Goal: Information Seeking & Learning: Check status

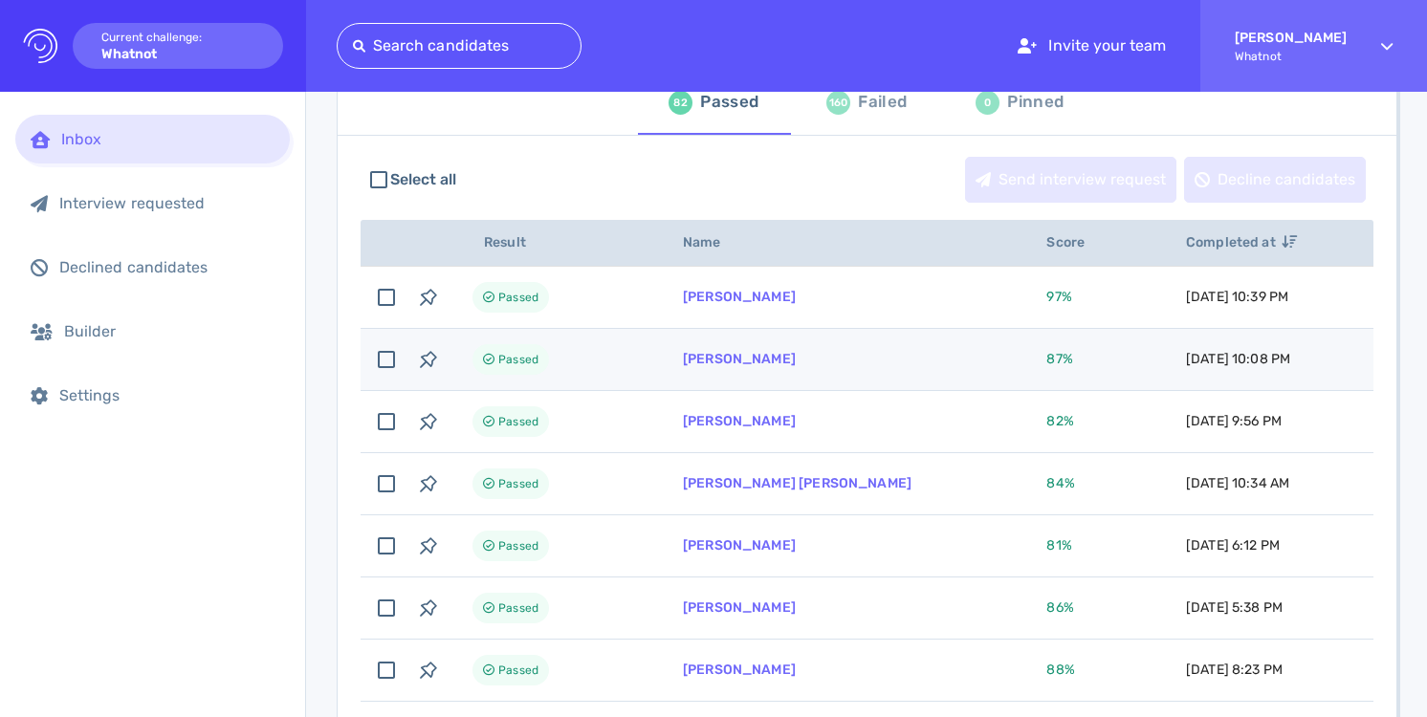
scroll to position [100, 0]
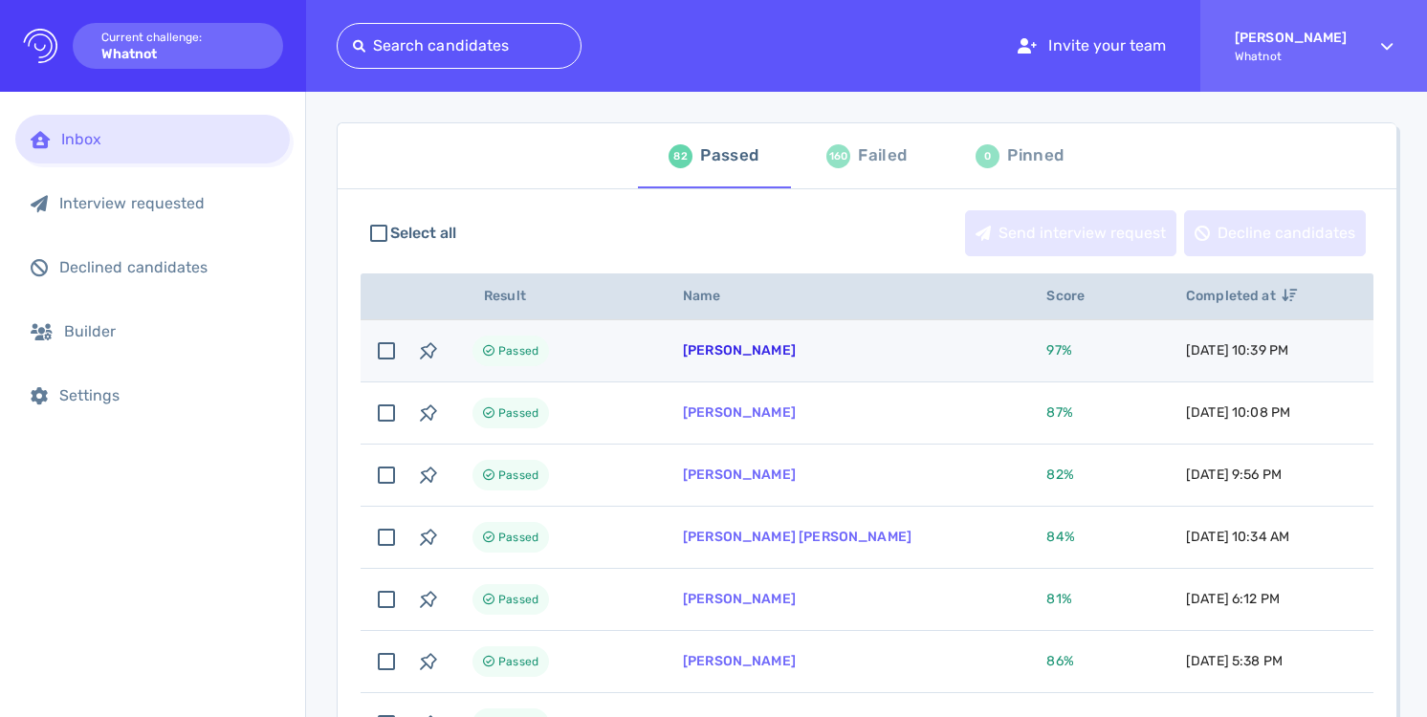
click at [792, 354] on link "[PERSON_NAME]" at bounding box center [739, 350] width 113 height 16
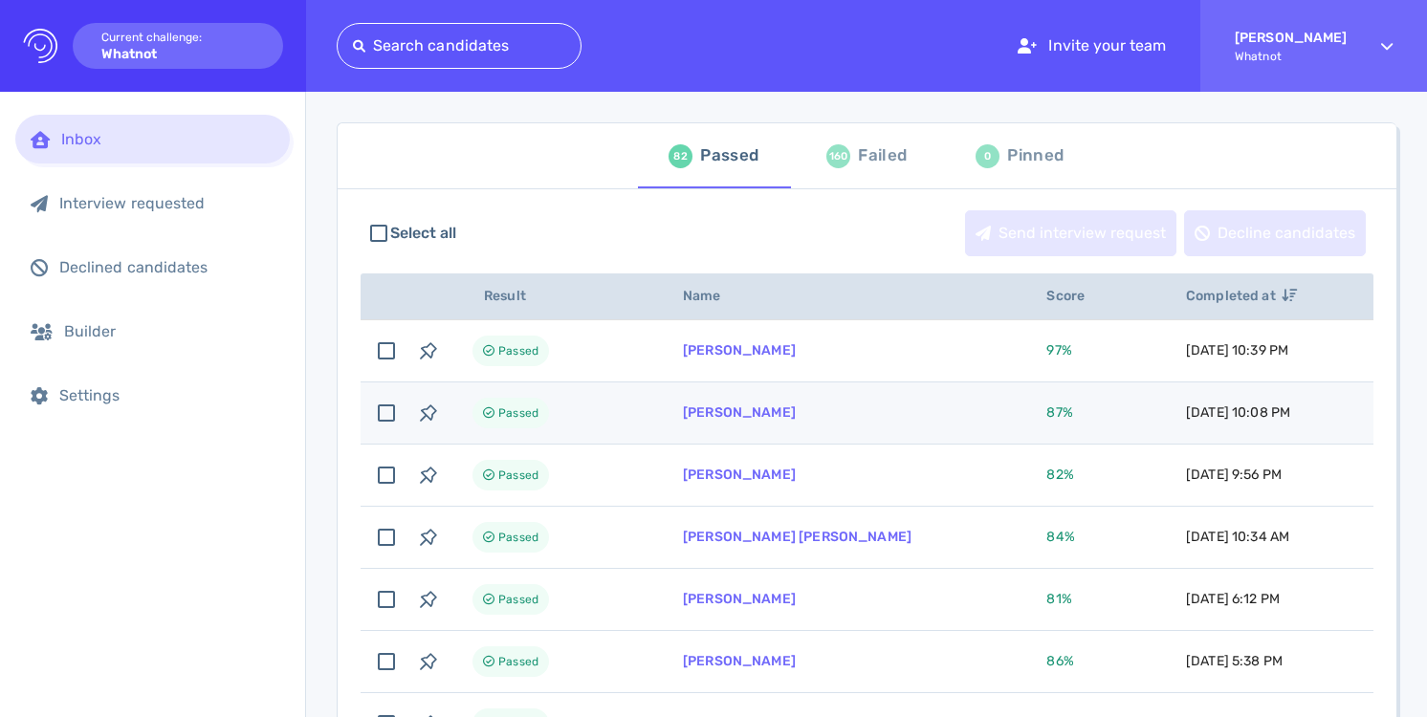
click at [844, 427] on td "[PERSON_NAME]" at bounding box center [841, 414] width 363 height 62
checkbox input "true"
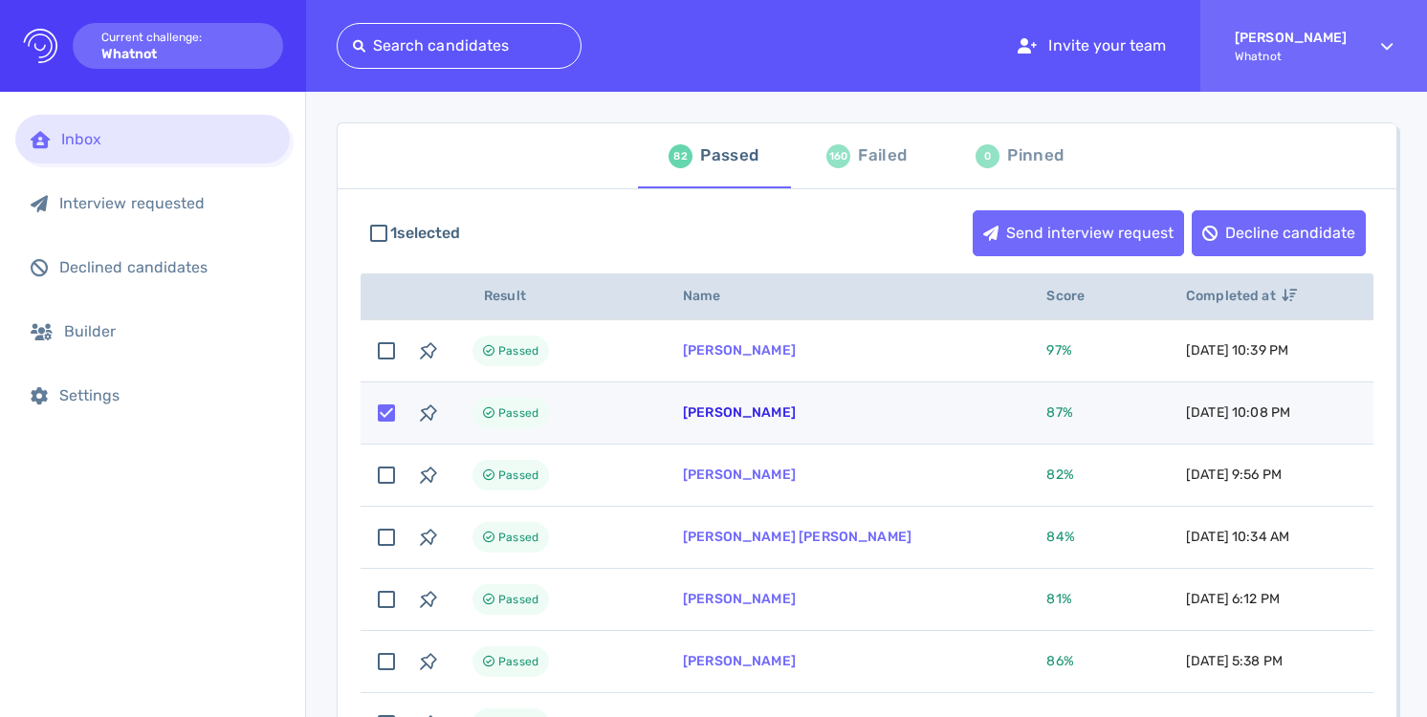
click at [756, 407] on link "[PERSON_NAME]" at bounding box center [739, 413] width 113 height 16
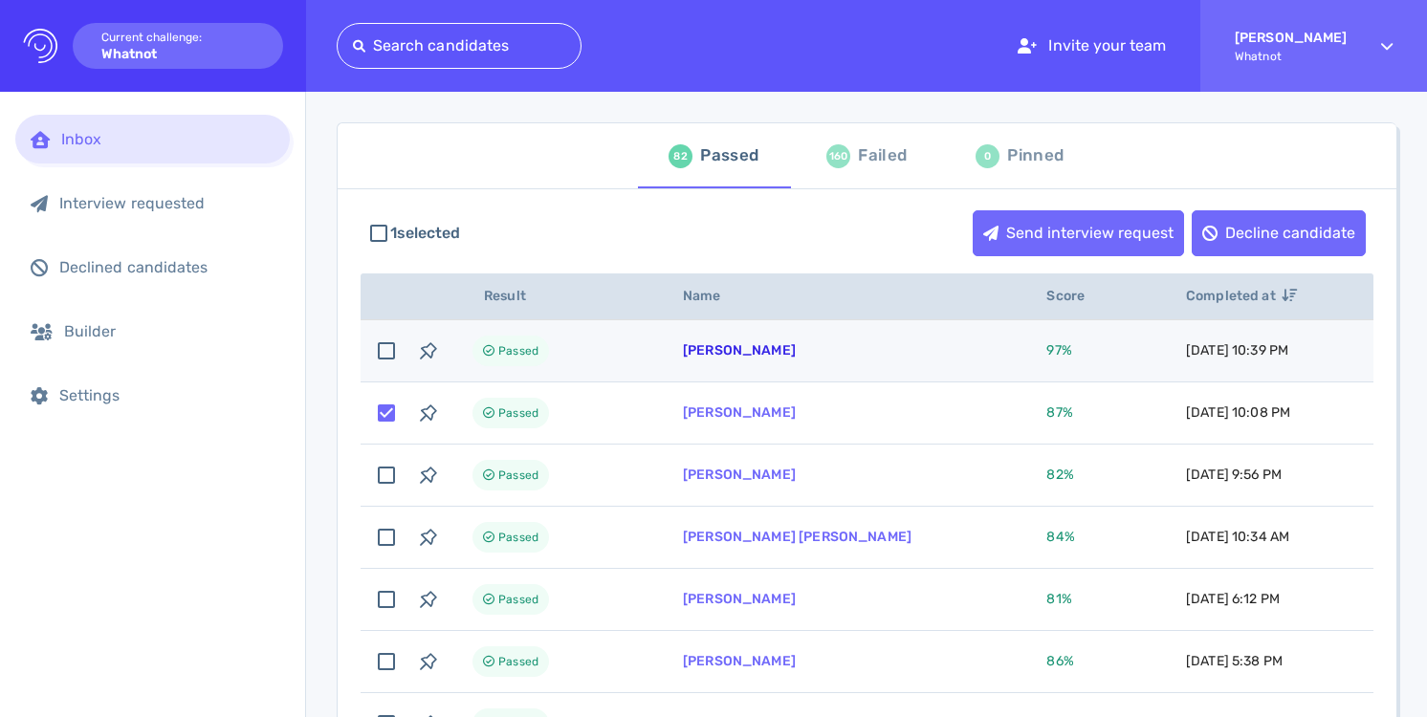
click at [772, 351] on link "[PERSON_NAME]" at bounding box center [739, 350] width 113 height 16
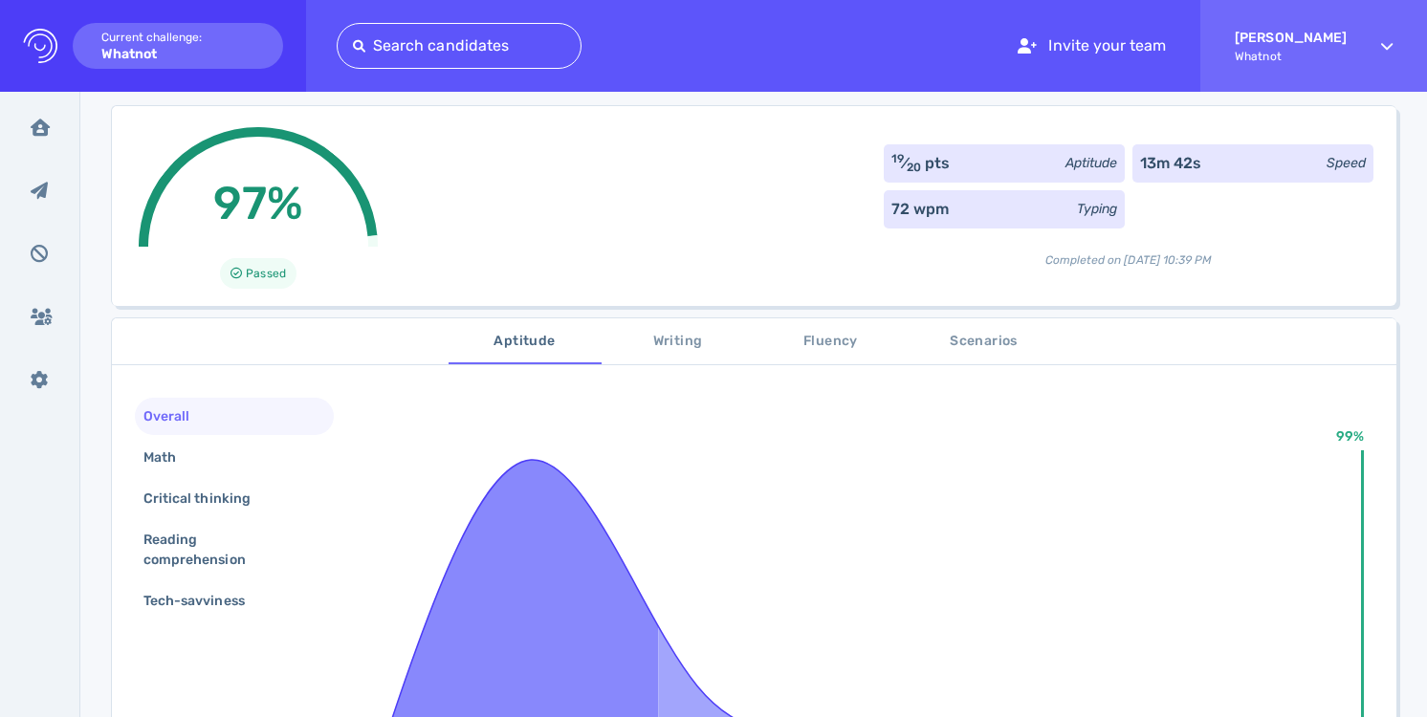
scroll to position [108, 0]
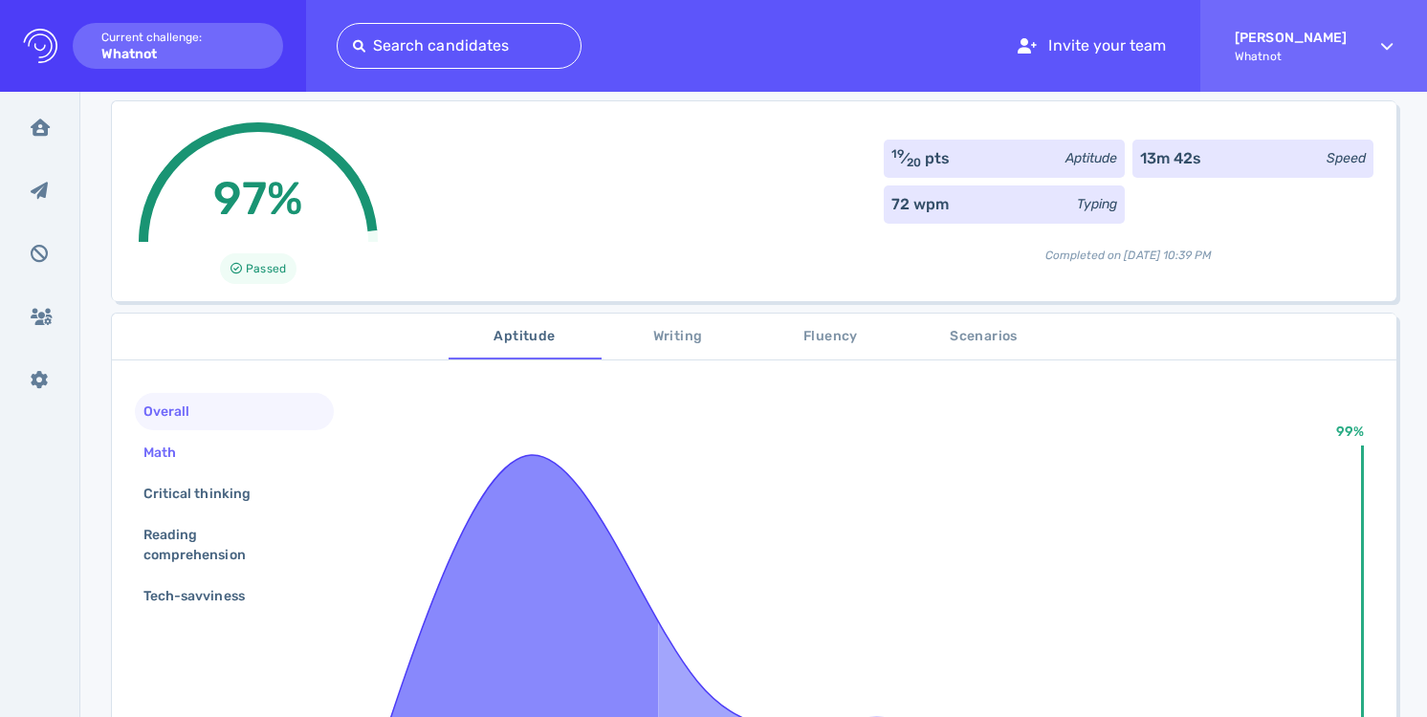
click at [260, 449] on div "Math" at bounding box center [234, 452] width 199 height 37
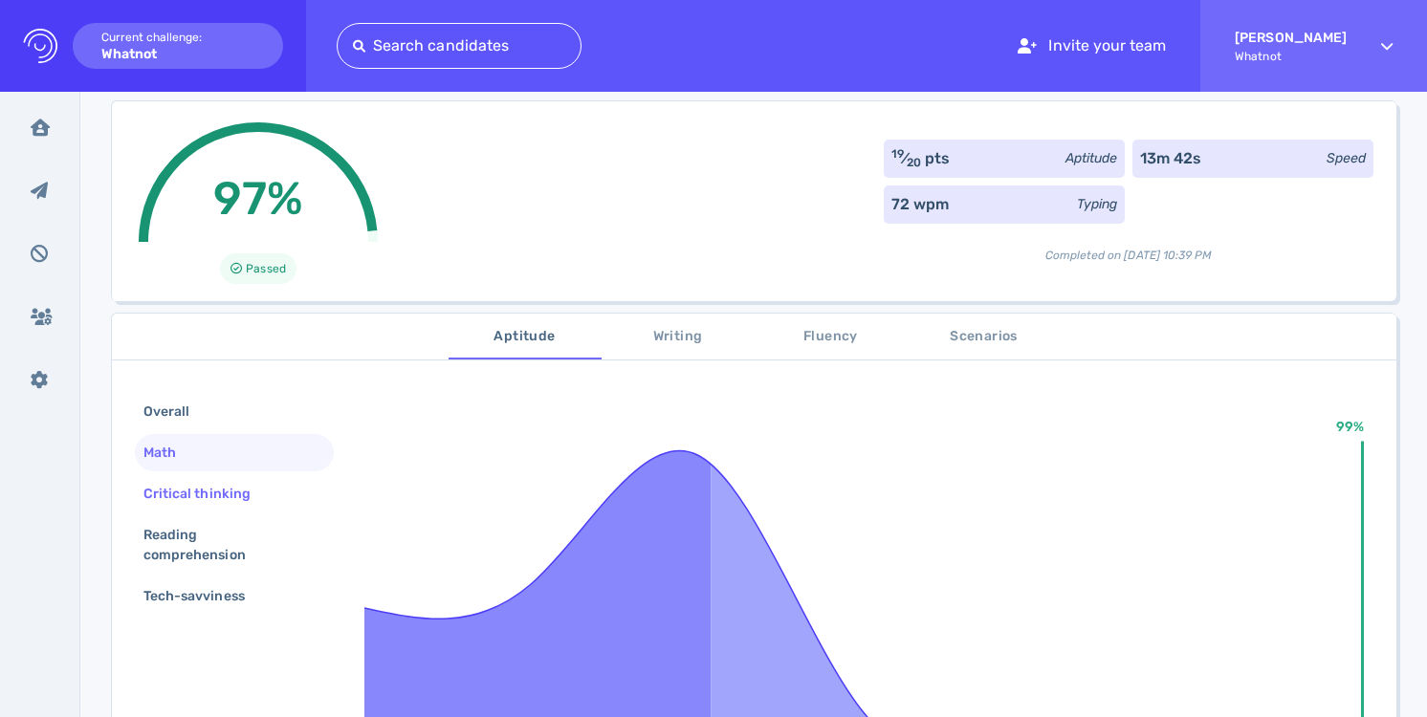
click at [254, 491] on div "Critical thinking" at bounding box center [207, 494] width 134 height 28
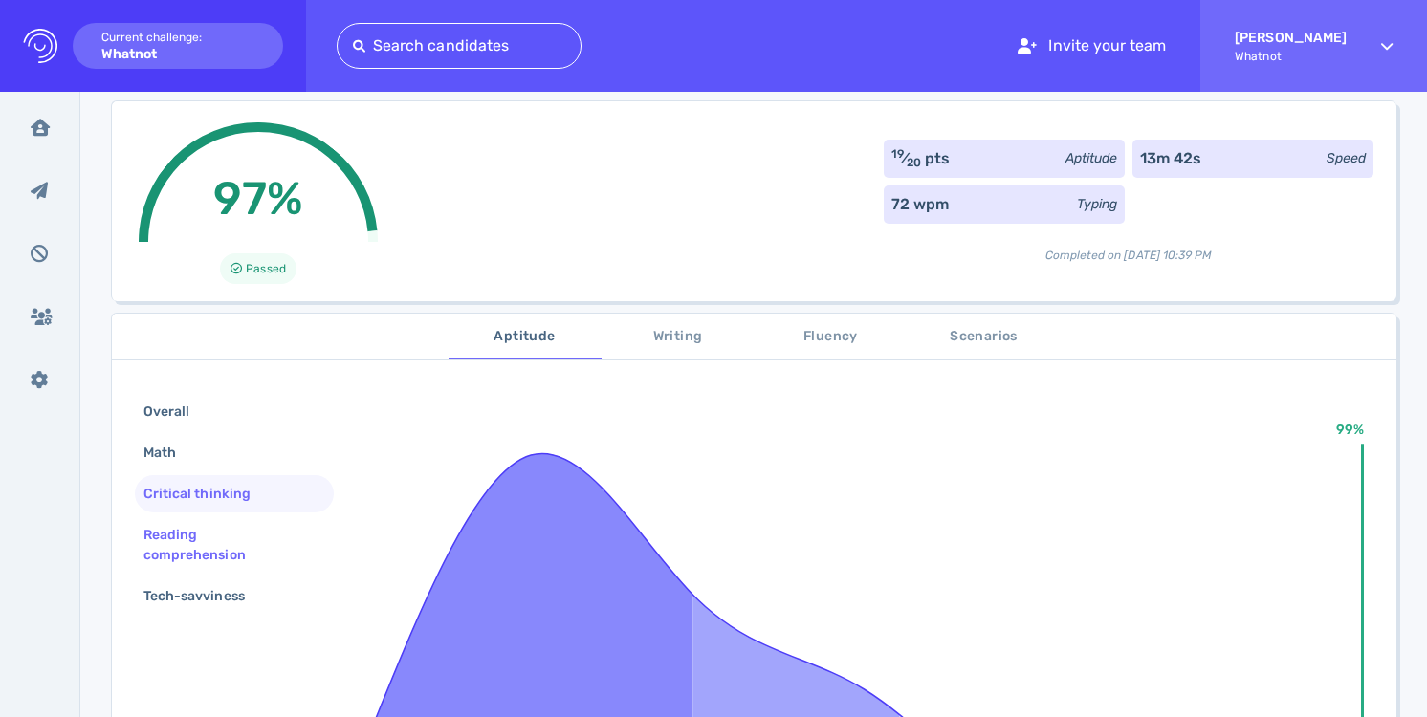
click at [240, 541] on div "Reading comprehension" at bounding box center [227, 545] width 174 height 48
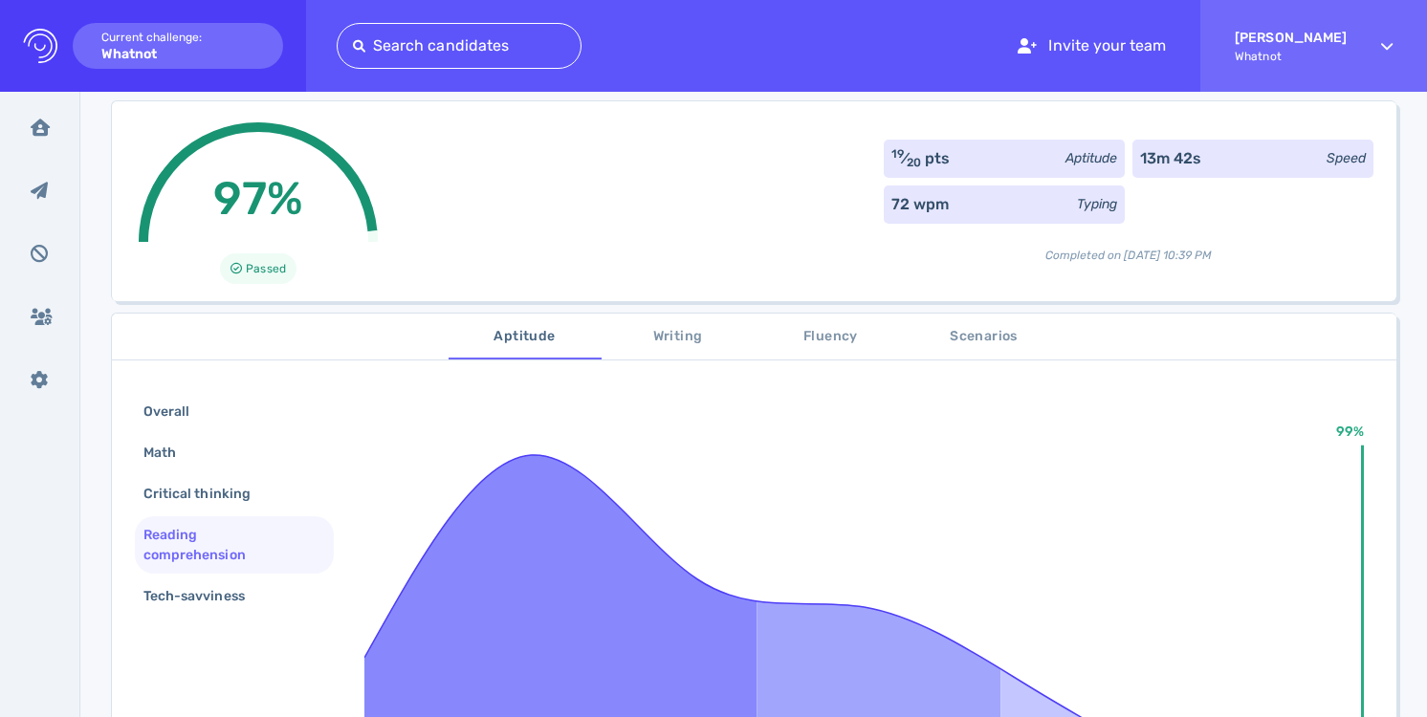
click at [237, 575] on div "Overall Math Critical thinking Reading comprehension Tech-savviness" at bounding box center [234, 506] width 199 height 226
click at [240, 586] on div "Tech-savviness" at bounding box center [204, 596] width 128 height 28
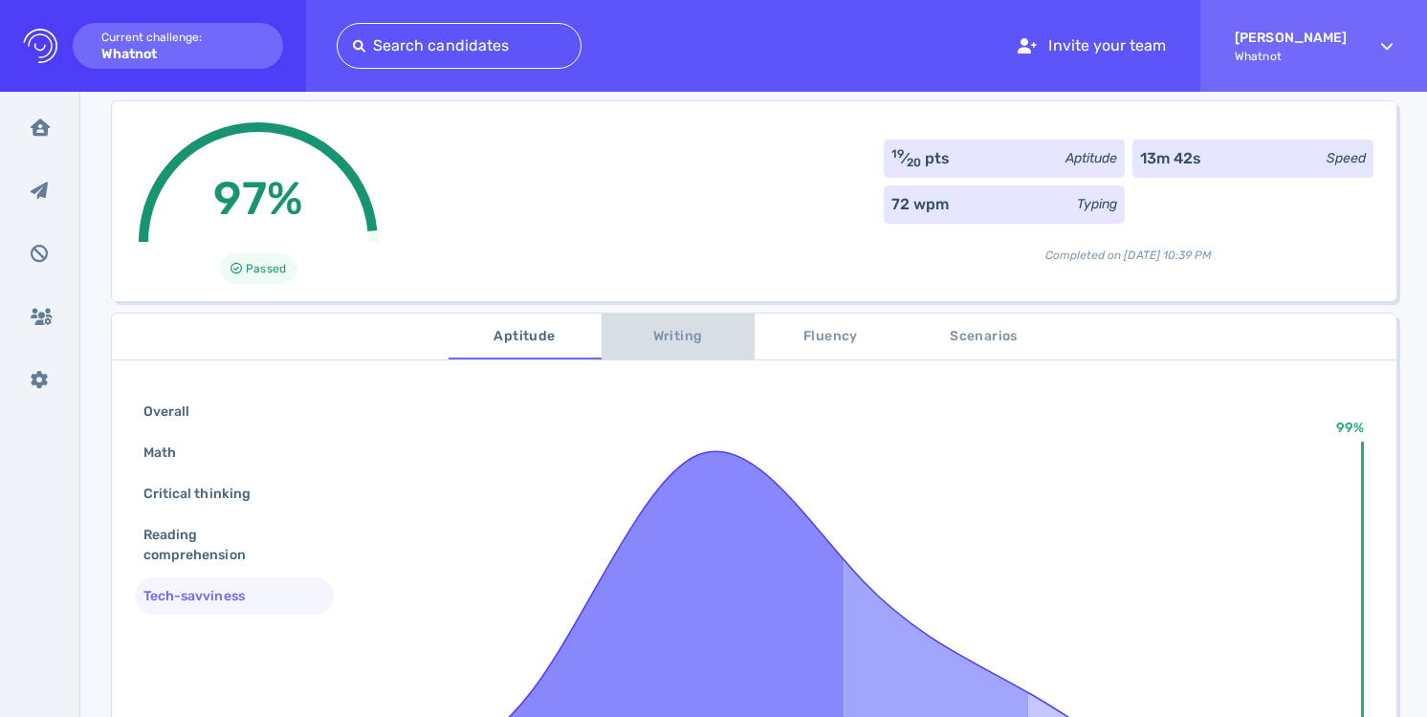
click at [669, 341] on span "Writing" at bounding box center [678, 337] width 130 height 24
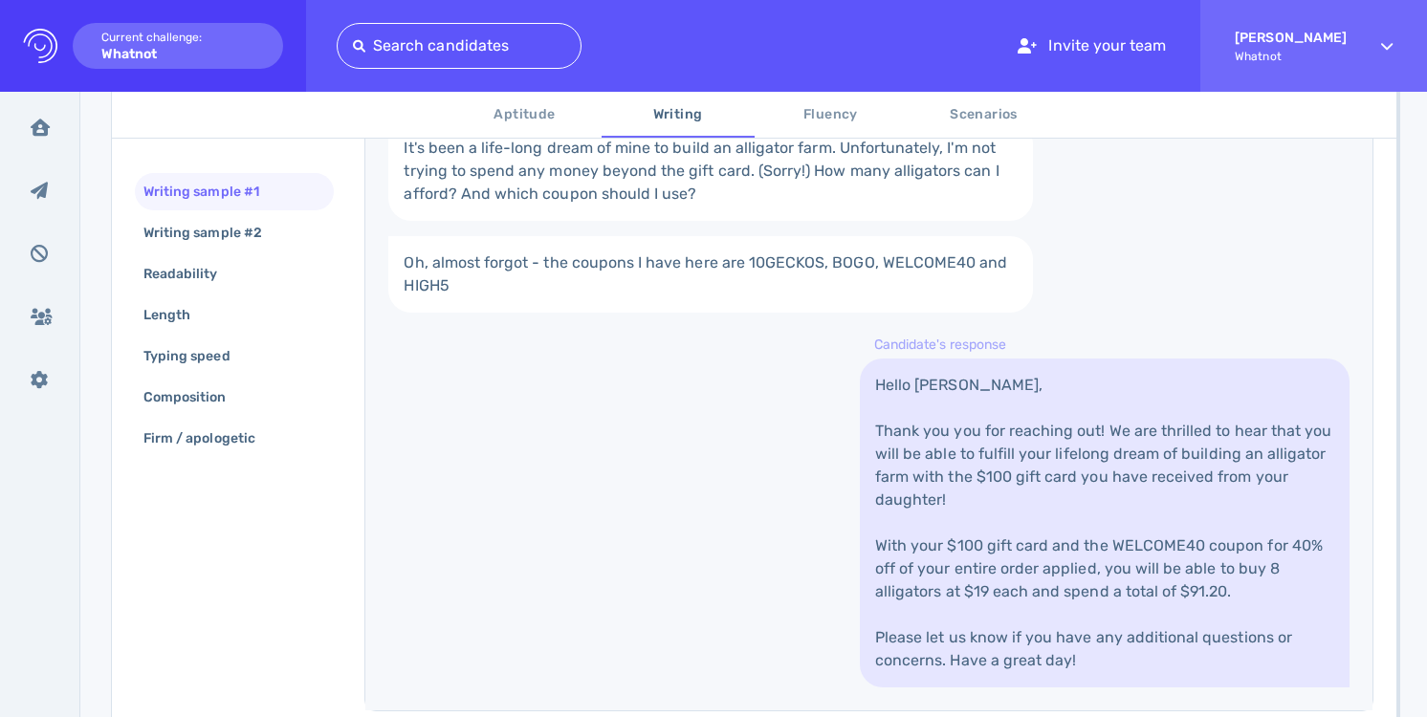
scroll to position [574, 0]
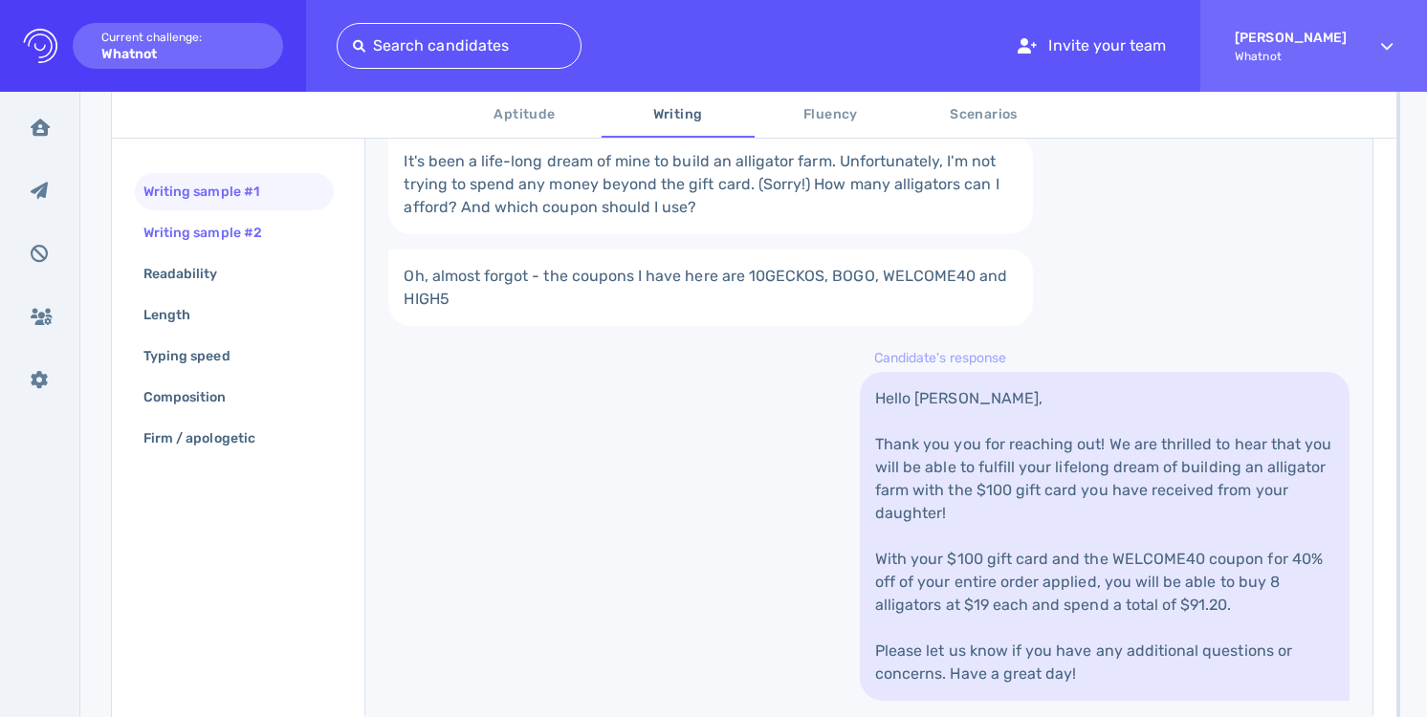
click at [277, 237] on div "Writing sample #2" at bounding box center [212, 233] width 145 height 28
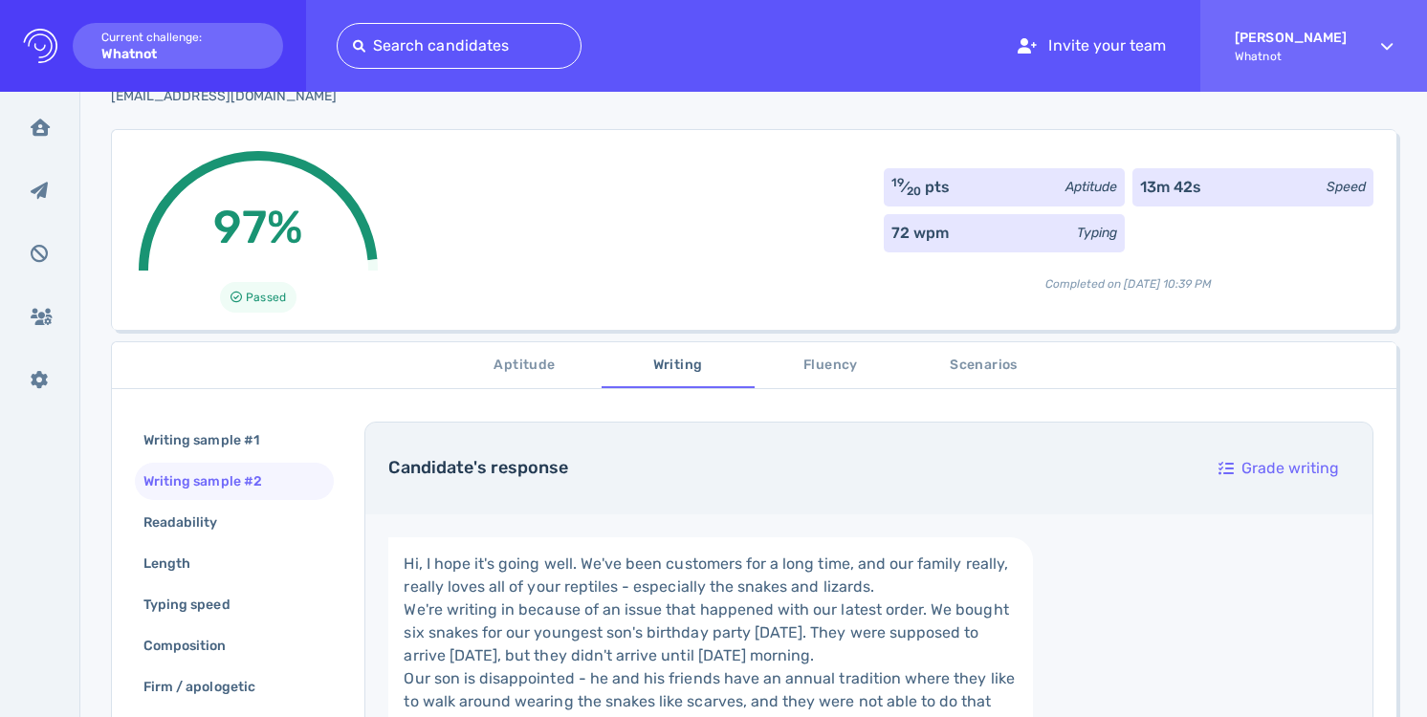
scroll to position [0, 0]
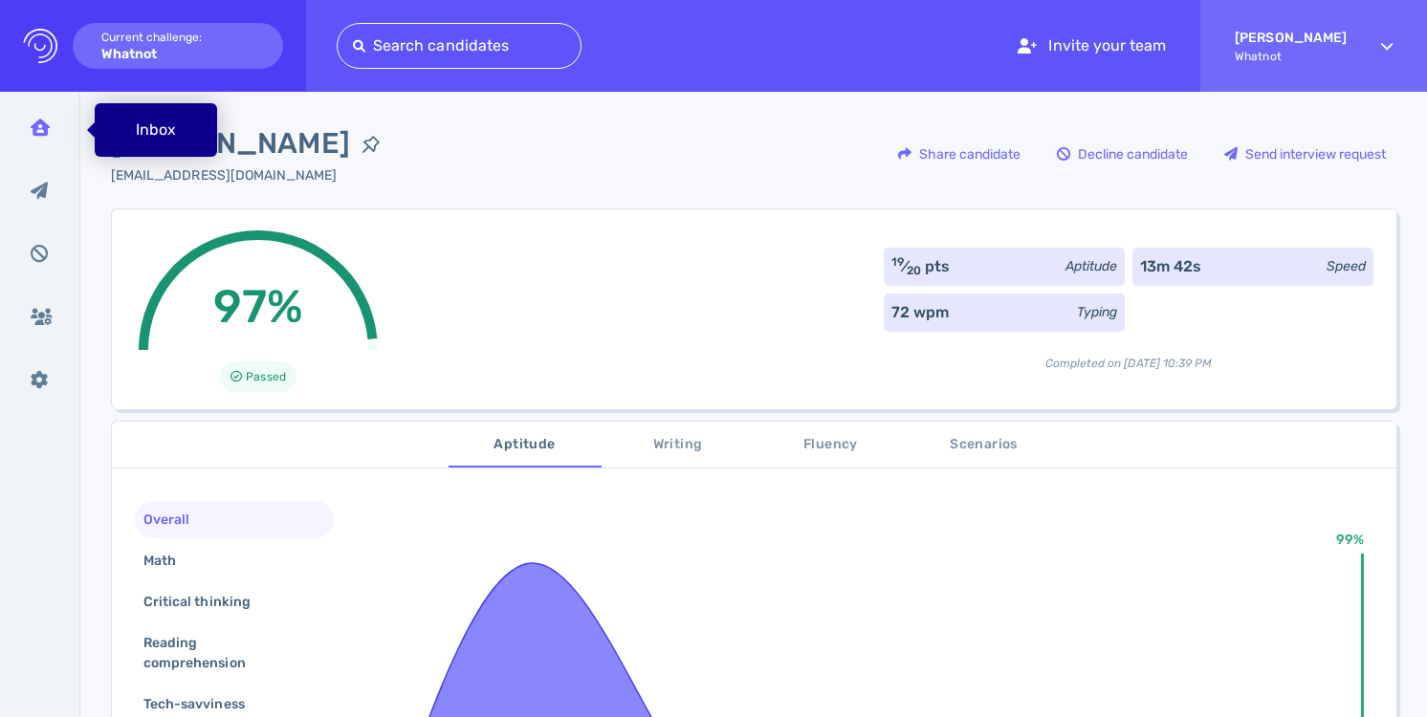
click at [54, 127] on div "Inbox" at bounding box center [40, 127] width 50 height 48
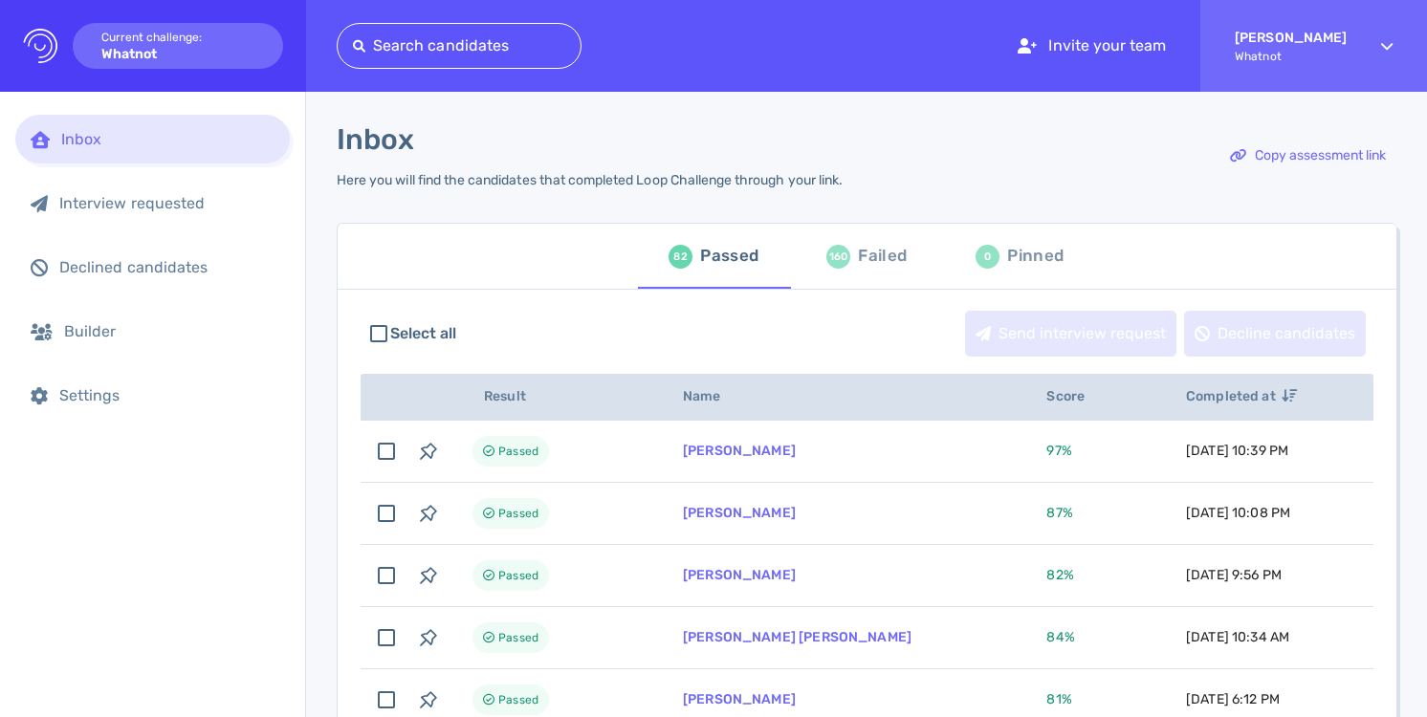
click at [842, 253] on div "160" at bounding box center [838, 257] width 24 height 24
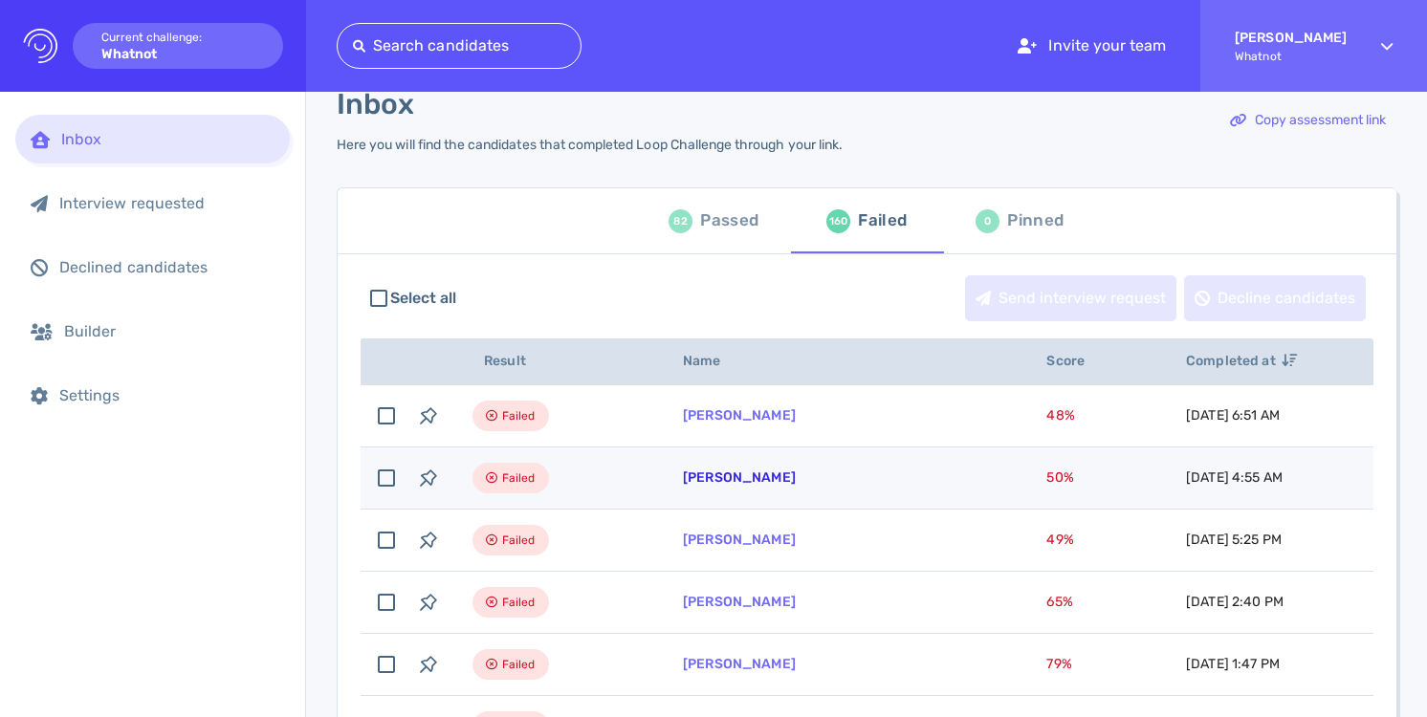
scroll to position [26, 0]
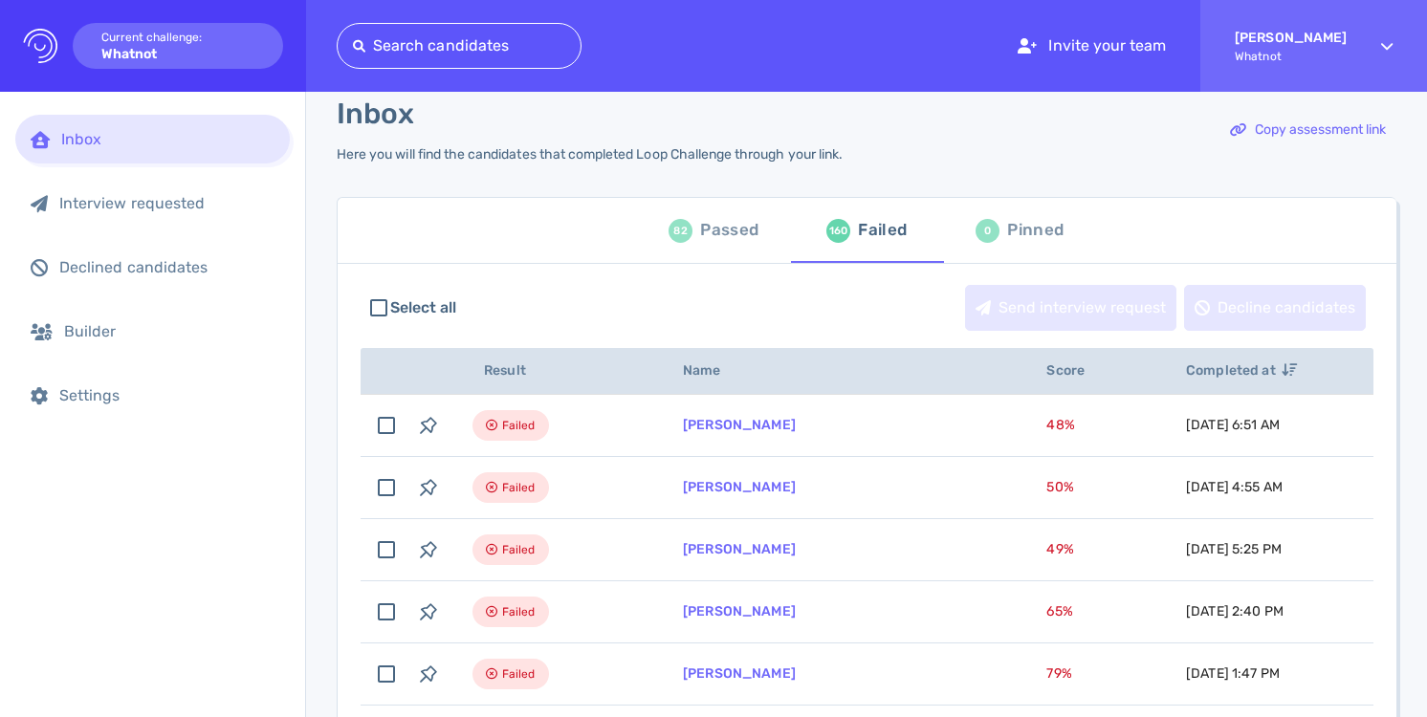
click at [738, 229] on div "Passed" at bounding box center [729, 230] width 58 height 29
